Goal: Transaction & Acquisition: Purchase product/service

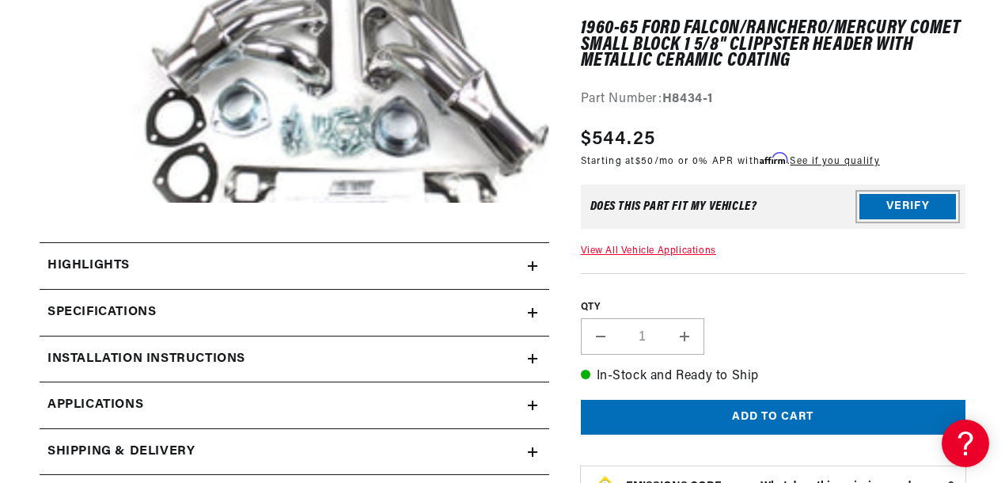
click at [895, 203] on button "Verify" at bounding box center [907, 206] width 97 height 25
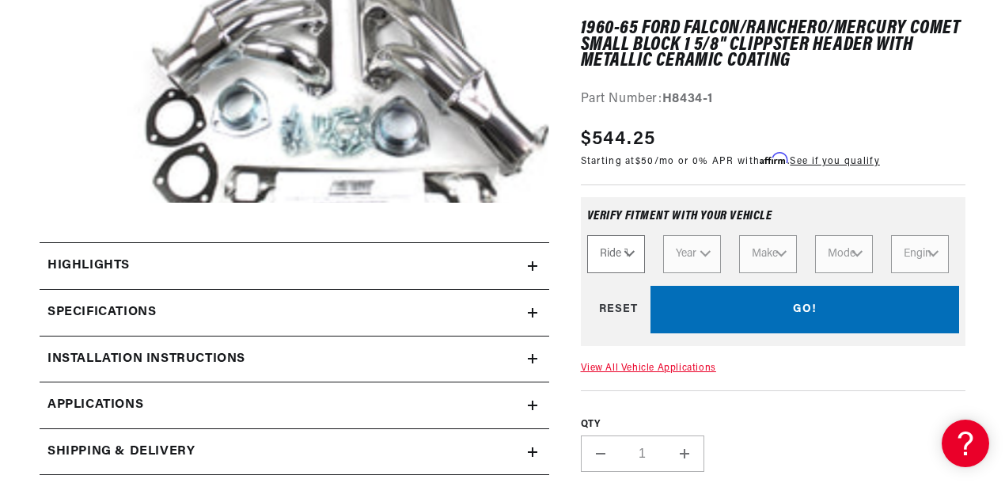
click at [617, 260] on select "Ride Type Automotive Agricultural Industrial Marine Motorcycle" at bounding box center [616, 254] width 58 height 38
select select "Automotive"
click at [587, 235] on select "Ride Type Automotive Agricultural Industrial Marine Motorcycle" at bounding box center [616, 254] width 58 height 38
select select "Automotive"
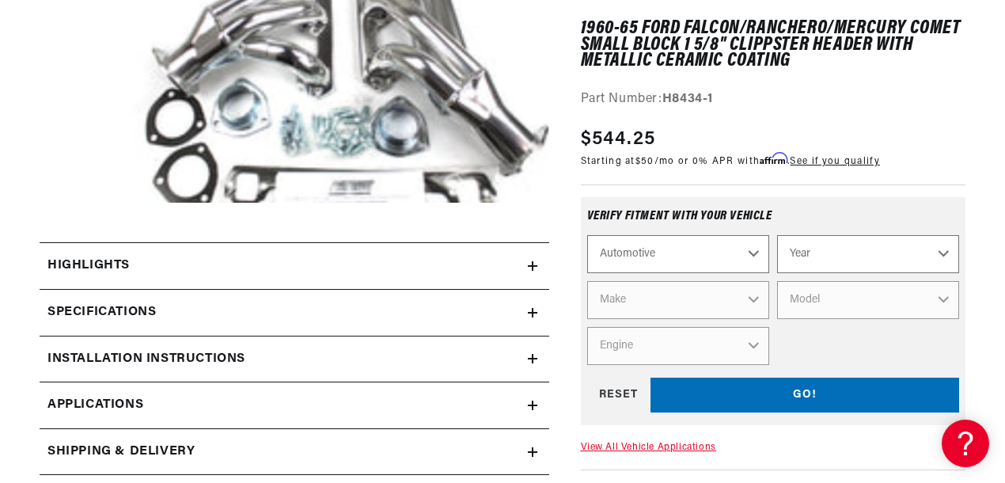
scroll to position [0, 863]
click at [815, 252] on select "Year [DATE] 2021 2020 2019 2018 2017 2016 2015 2014 2013 2012 2011 2010 2009 20…" at bounding box center [868, 254] width 182 height 38
select select "1963"
click at [777, 235] on select "Year [DATE] 2021 2020 2019 2018 2017 2016 2015 2014 2013 2012 2011 2010 2009 20…" at bounding box center [868, 254] width 182 height 38
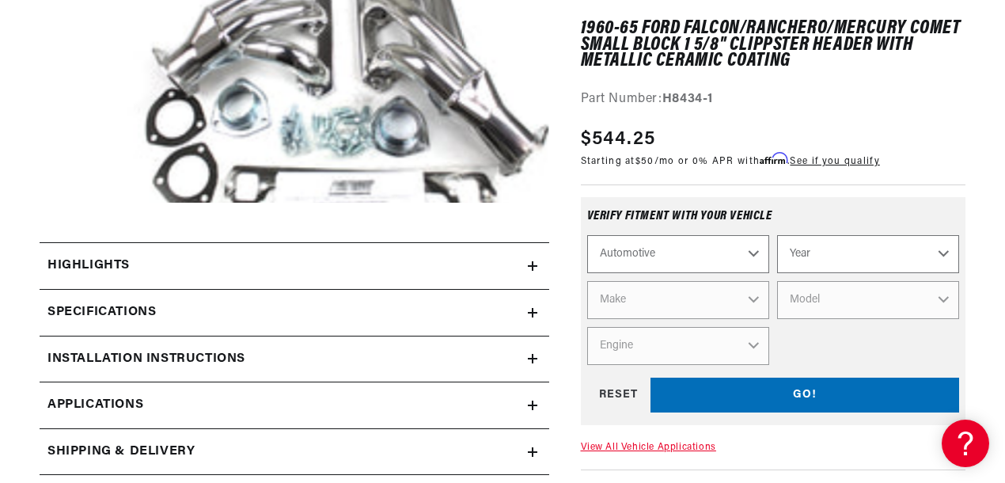
select select "1963"
click at [668, 309] on select "Make American Motors Aston [PERSON_NAME][GEOGRAPHIC_DATA] [PERSON_NAME] Bentley…" at bounding box center [678, 300] width 182 height 38
select select "Ford"
click at [587, 281] on select "Make American Motors Aston [PERSON_NAME][GEOGRAPHIC_DATA] [PERSON_NAME] Bentley…" at bounding box center [678, 300] width 182 height 38
select select "Ford"
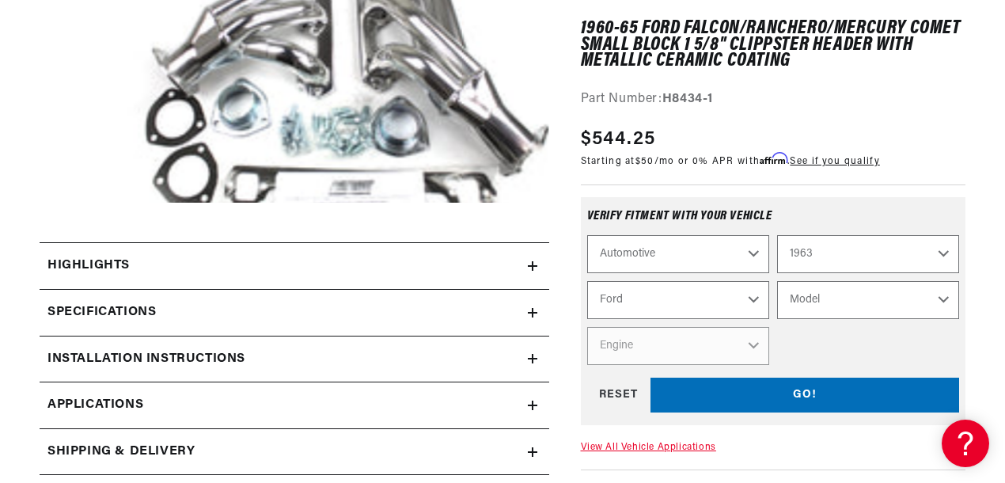
click at [849, 298] on select "Model 300 Club Wagon Country Sedan Country Squire Econoline F-100 F-250 F-350 […" at bounding box center [868, 300] width 182 height 38
select select "Falcon"
click at [777, 281] on select "Model 300 Club Wagon Country Sedan Country Squire Econoline F-100 F-250 F-350 […" at bounding box center [868, 300] width 182 height 38
select select "Falcon"
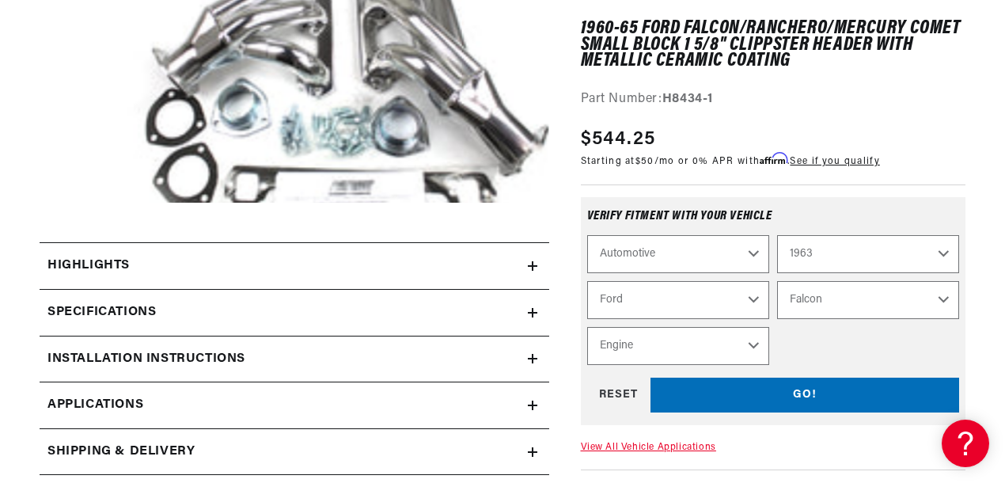
click at [702, 347] on select "Engine 4.1L 144cid / 2.4L 170cid / 2.8L 200cid / 3.3L 220cid / 3.6L 221cid / 3.…" at bounding box center [678, 346] width 182 height 38
select select "260cid-4.3L"
click at [587, 327] on select "Engine 4.1L 144cid / 2.4L 170cid / 2.8L 200cid / 3.3L 220cid / 3.6L 221cid / 3.…" at bounding box center [678, 346] width 182 height 38
select select "Engine"
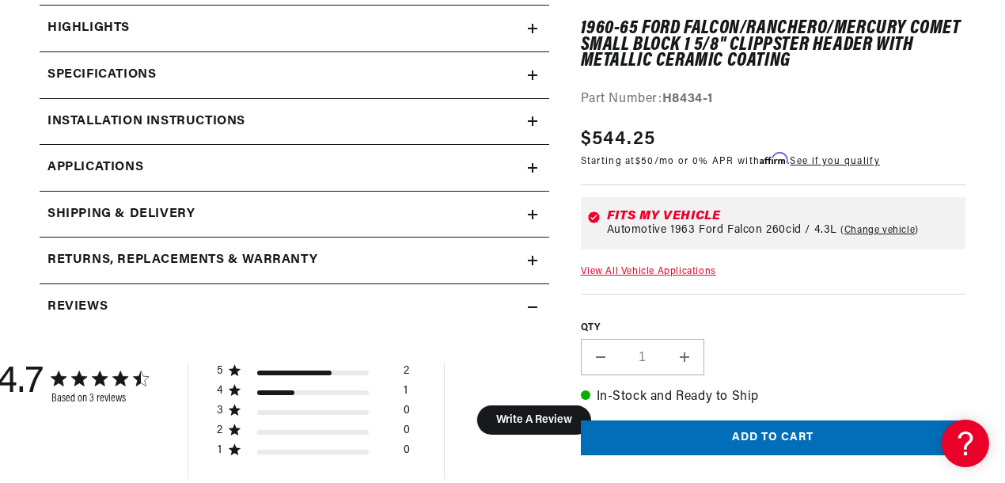
scroll to position [0, 863]
click at [671, 273] on link "View All Vehicle Applications" at bounding box center [648, 271] width 135 height 9
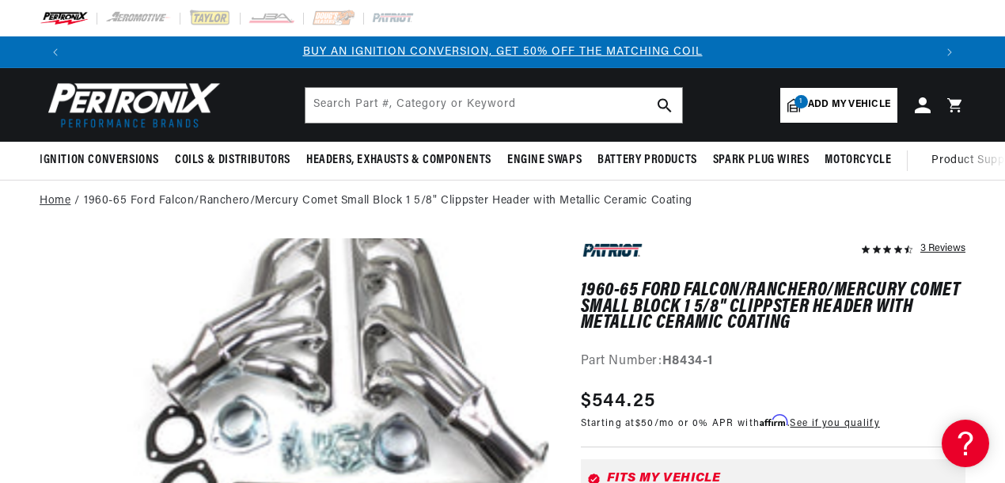
click at [47, 201] on link "Home" at bounding box center [55, 200] width 31 height 17
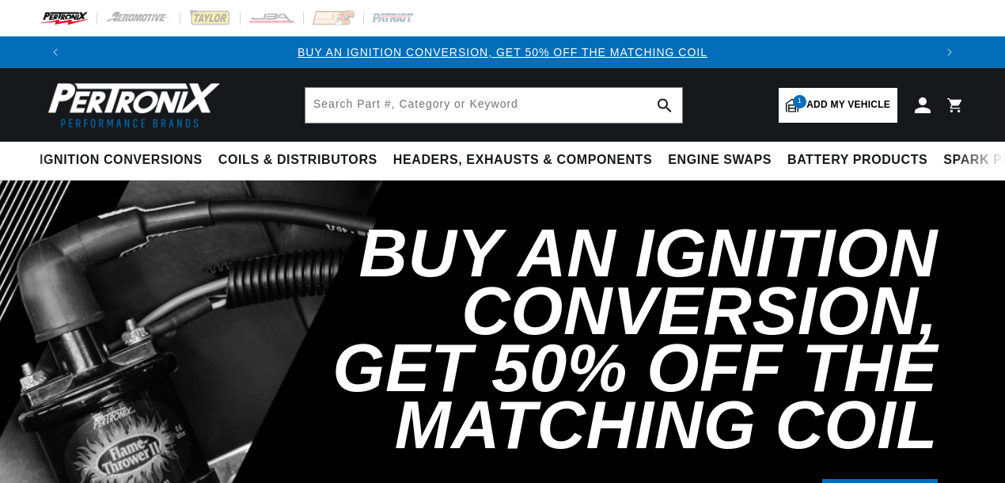
select select "1963"
select select "Ford"
select select "Falcon"
select select "260cid-4.3L"
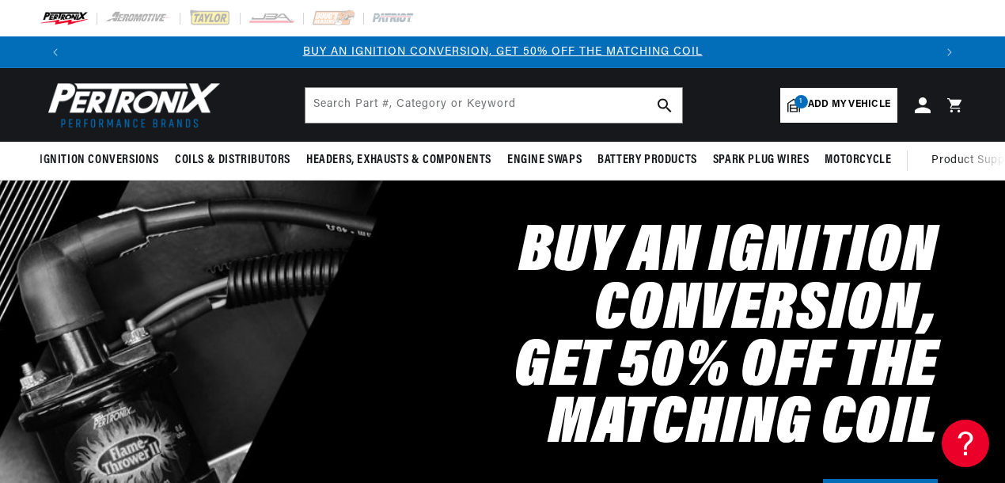
click at [840, 101] on span "Add my vehicle" at bounding box center [849, 104] width 82 height 15
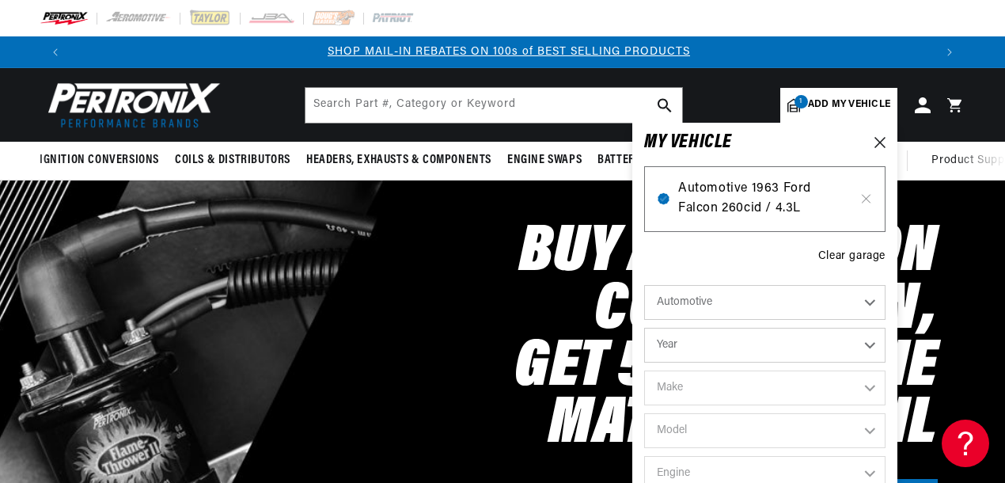
scroll to position [0, 863]
click at [865, 199] on icon at bounding box center [865, 198] width 13 height 13
select select "Year"
select select "Make"
select select "Model"
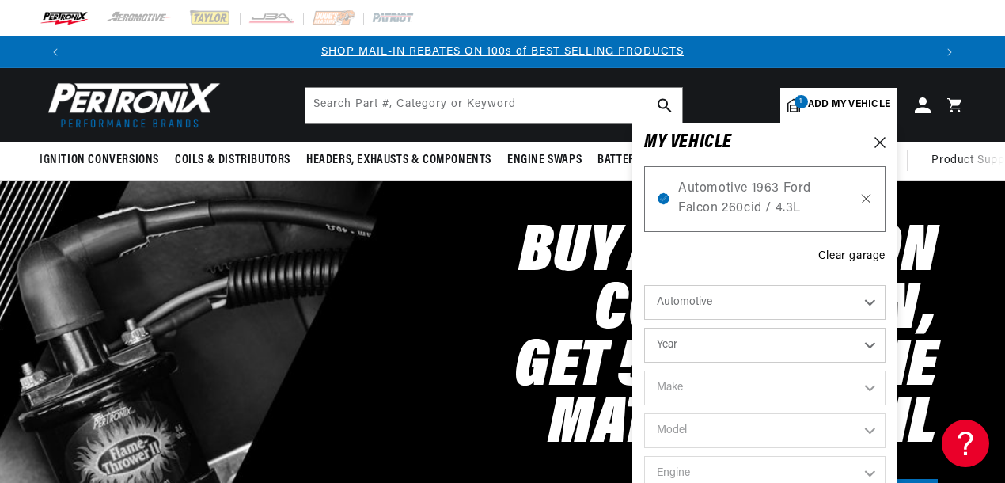
select select "Engine"
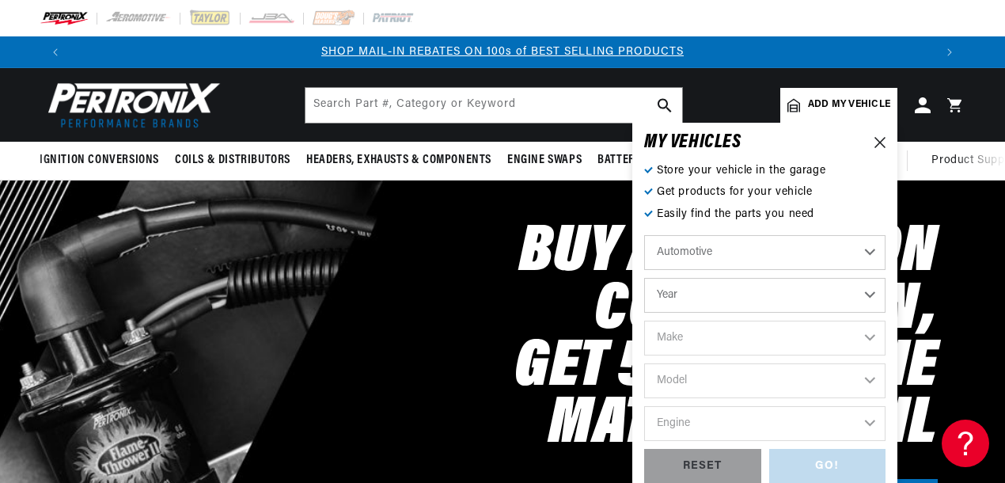
click at [716, 301] on select "Year [DATE] 2021 2020 2019 2018 2017 2016 2015 2014 2013 2012 2011 2010 2009 20…" at bounding box center [764, 295] width 241 height 35
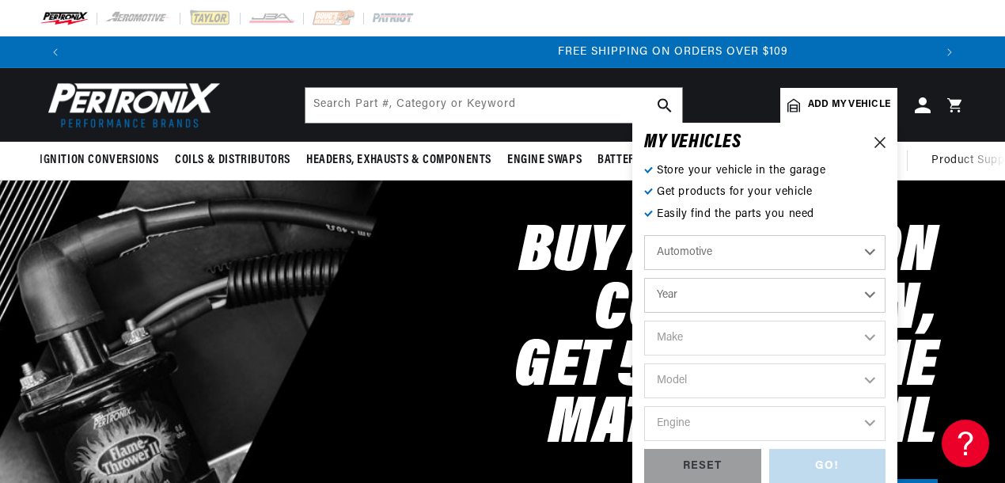
scroll to position [0, 1725]
select select "1963"
click at [644, 278] on select "Year [DATE] 2021 2020 2019 2018 2017 2016 2015 2014 2013 2012 2011 2010 2009 20…" at bounding box center [764, 295] width 241 height 35
select select "1963"
click at [764, 340] on select "Make American Motors Aston [PERSON_NAME][GEOGRAPHIC_DATA] [PERSON_NAME] Bentley…" at bounding box center [764, 338] width 241 height 35
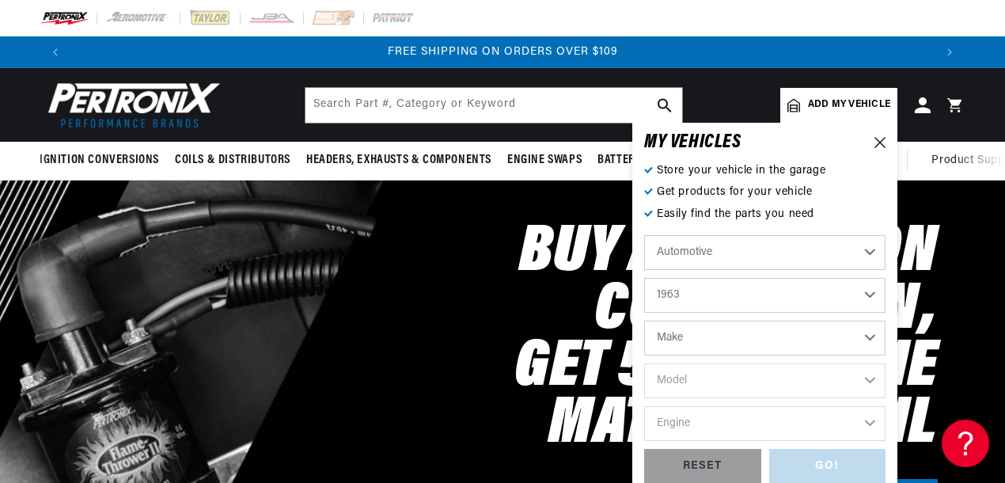
select select "Ford"
click at [644, 321] on select "Make American Motors Aston [PERSON_NAME][GEOGRAPHIC_DATA] [PERSON_NAME] Bentley…" at bounding box center [764, 338] width 241 height 35
select select "Ford"
click at [799, 382] on select "Model 300 Club Wagon Country Sedan Country Squire Econoline F-100 F-250 F-350 […" at bounding box center [764, 380] width 241 height 35
select select "Falcon"
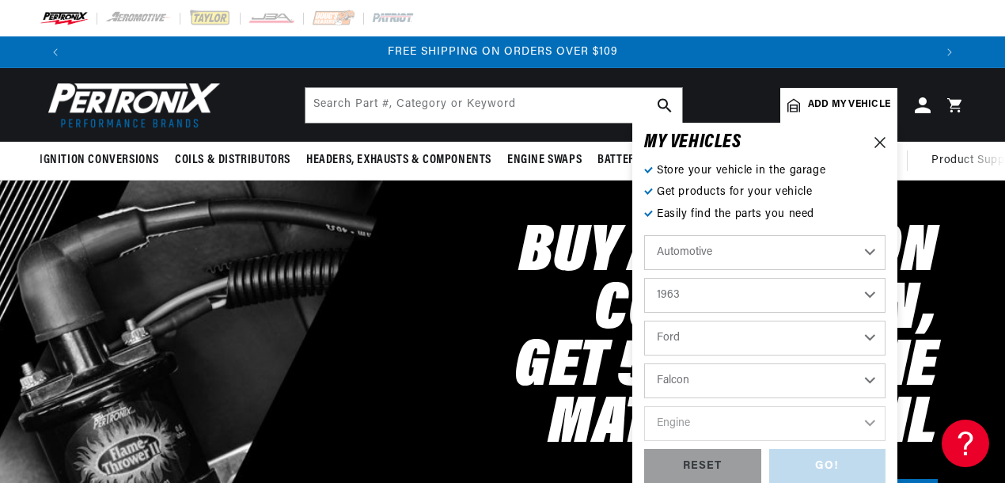
click at [644, 363] on select "Model 300 Club Wagon Country Sedan Country Squire Econoline F-100 F-250 F-350 […" at bounding box center [764, 380] width 241 height 35
select select "Falcon"
click at [787, 427] on select "Engine 4.1L 144cid / 2.4L 170cid / 2.8L 200cid / 3.3L 220cid / 3.6L 221cid / 3.…" at bounding box center [764, 423] width 241 height 35
select select "262cid-4.3L"
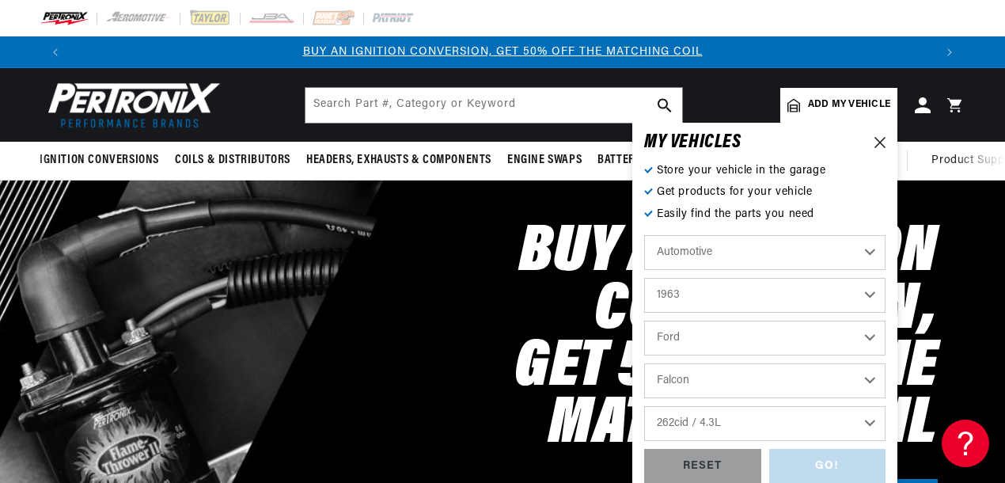
click at [644, 406] on select "Engine 4.1L 144cid / 2.4L 170cid / 2.8L 200cid / 3.3L 220cid / 3.6L 221cid / 3.…" at bounding box center [764, 423] width 241 height 35
select select "262cid-4.3L"
click at [801, 465] on div "GO!" at bounding box center [827, 467] width 117 height 36
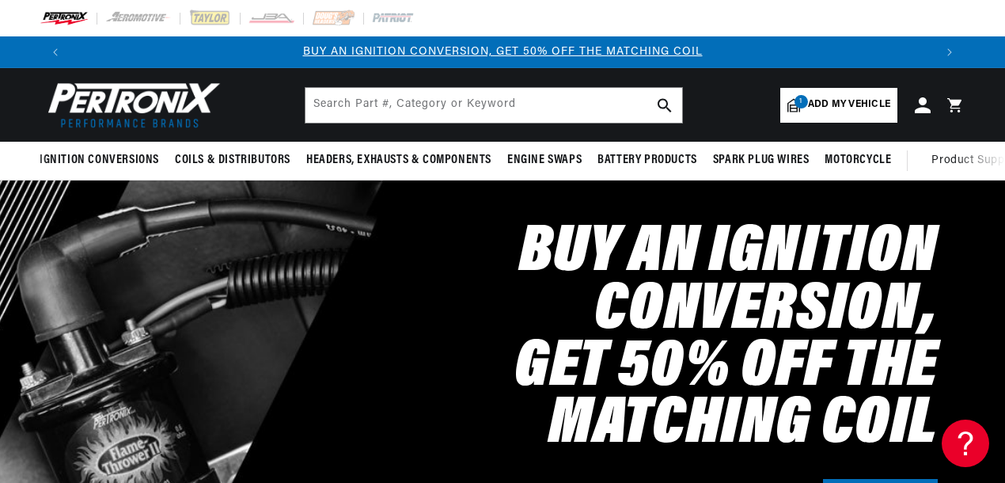
select select "1963"
select select "Ford"
select select "Falcon"
select select "262cid-4.3L"
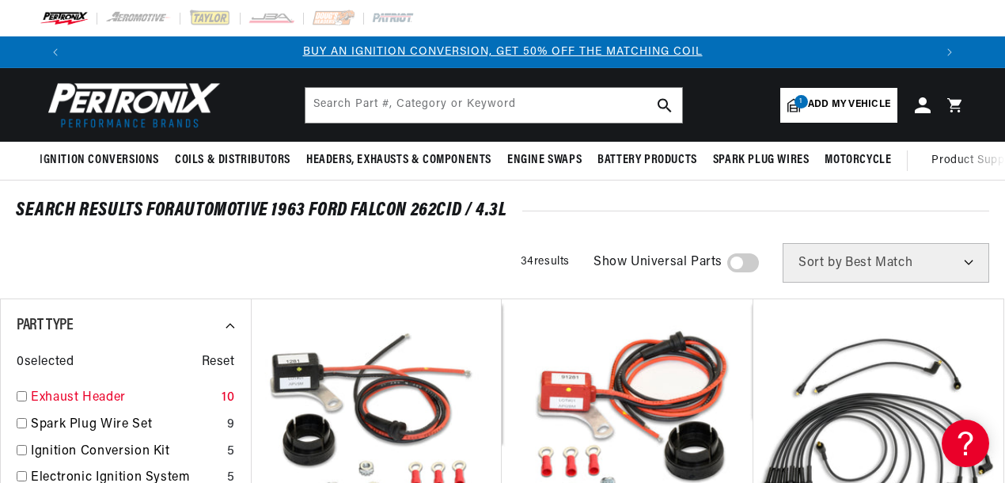
click at [68, 400] on link "Exhaust Header" at bounding box center [123, 398] width 184 height 21
checkbox input "true"
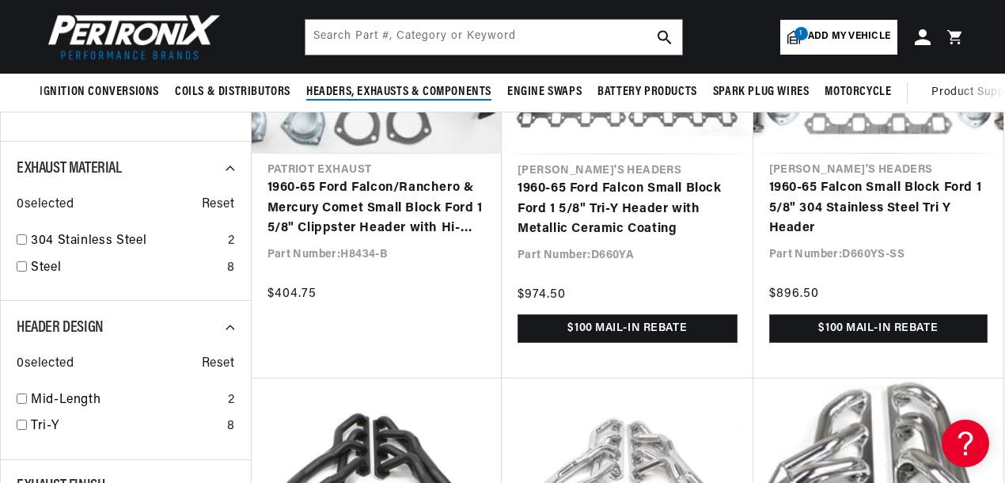
scroll to position [0, 863]
